Goal: Ask a question

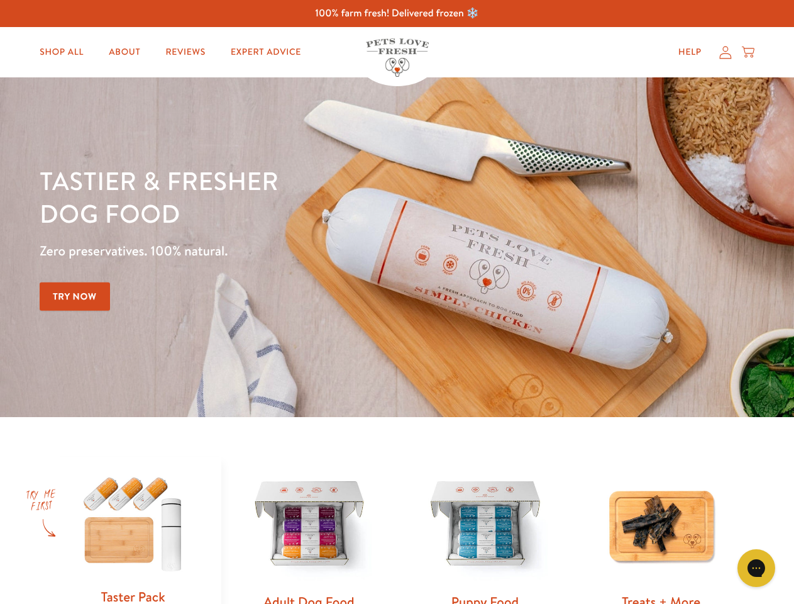
click at [397, 302] on div "Tastier & fresher dog food Zero preservatives. 100% natural. Try Now" at bounding box center [278, 247] width 477 height 166
click at [757, 568] on icon "Gorgias live chat" at bounding box center [756, 568] width 12 height 12
